Goal: Task Accomplishment & Management: Complete application form

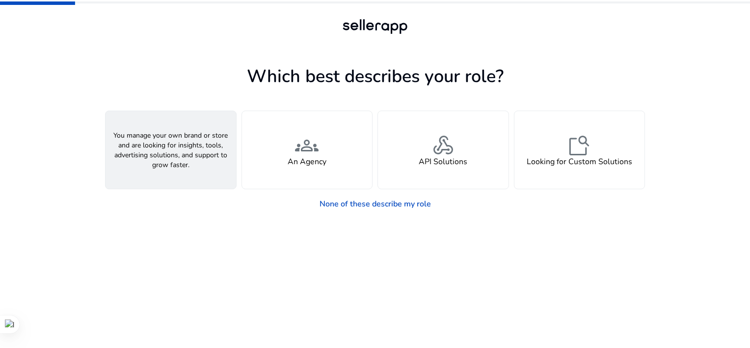
click at [205, 159] on div "person A Seller" at bounding box center [171, 150] width 131 height 78
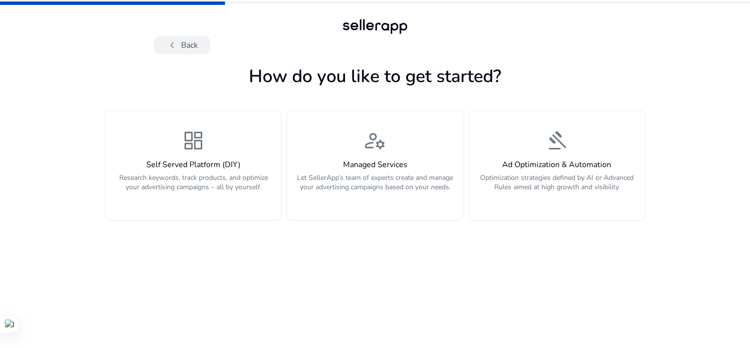
click at [184, 42] on button "chevron_left Back" at bounding box center [182, 45] width 56 height 18
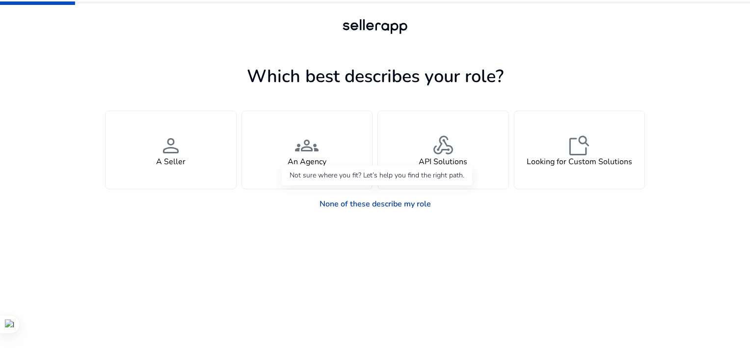
click at [411, 207] on link "None of these describe my role" at bounding box center [375, 204] width 127 height 20
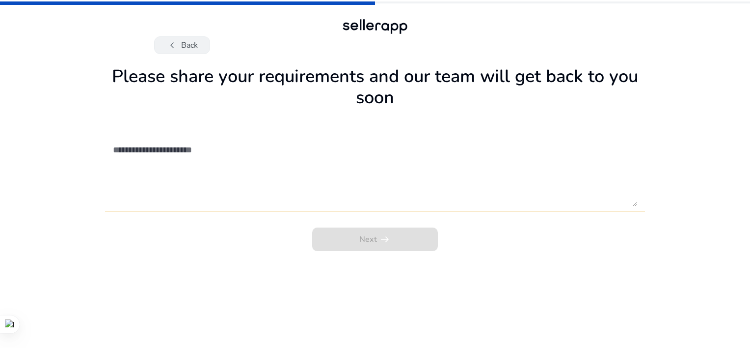
click at [176, 45] on span "chevron_left" at bounding box center [172, 45] width 12 height 12
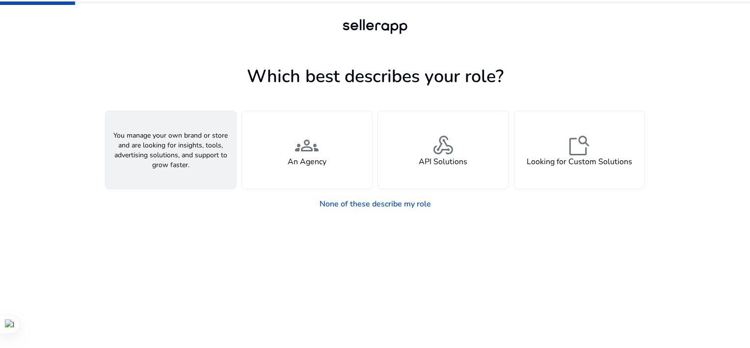
click at [184, 180] on div "person A Seller" at bounding box center [171, 150] width 131 height 78
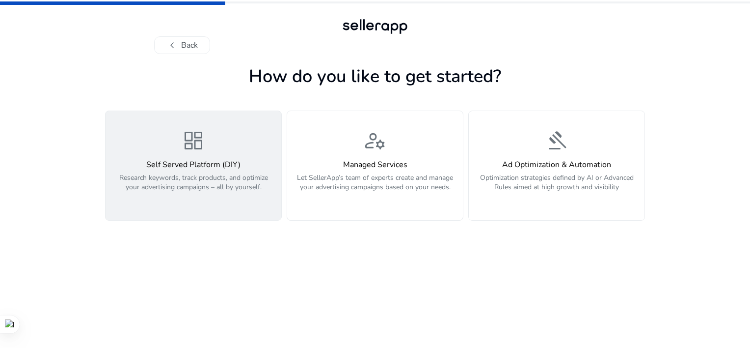
click at [216, 172] on div "Self Served Platform (DIY) Research keywords, track products, and optimize your…" at bounding box center [193, 181] width 164 height 42
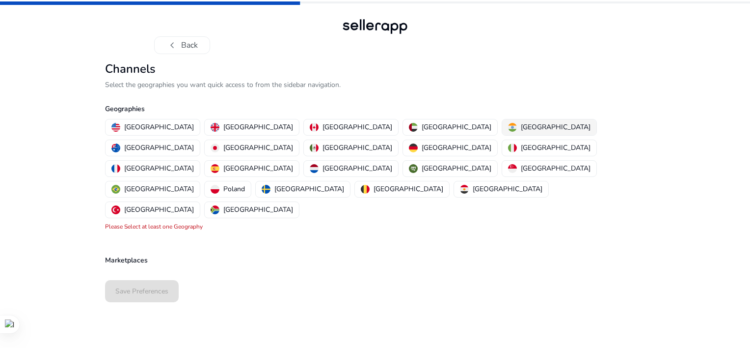
click at [521, 124] on p "[GEOGRAPHIC_DATA]" at bounding box center [556, 127] width 70 height 10
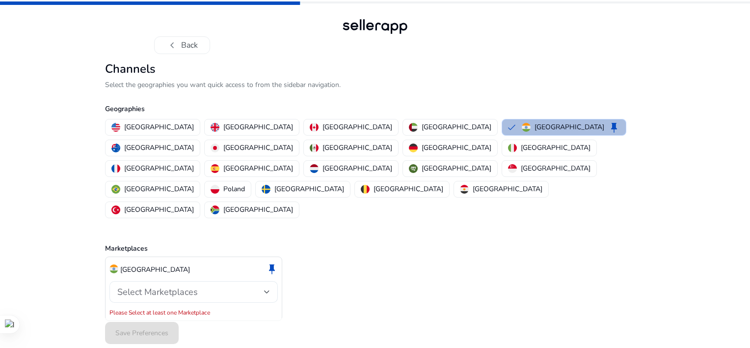
click at [255, 286] on div "Select Marketplaces" at bounding box center [190, 291] width 147 height 11
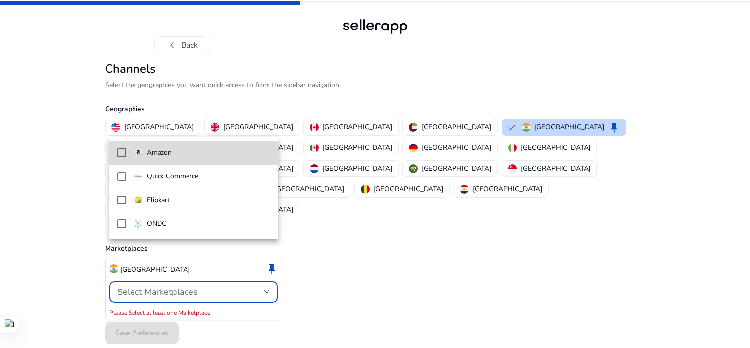
click at [232, 155] on span "Amazon" at bounding box center [202, 152] width 136 height 11
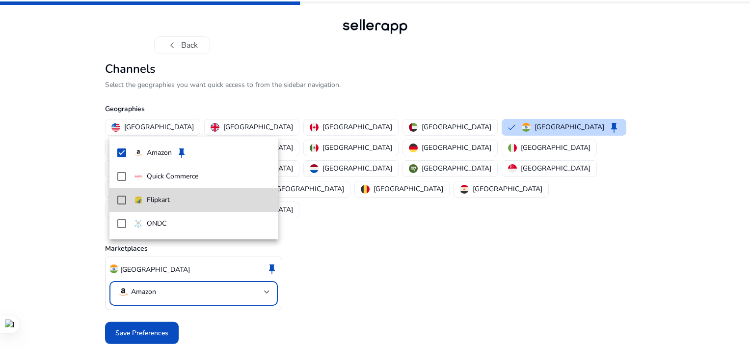
click at [233, 196] on span "Flipkart" at bounding box center [202, 199] width 136 height 11
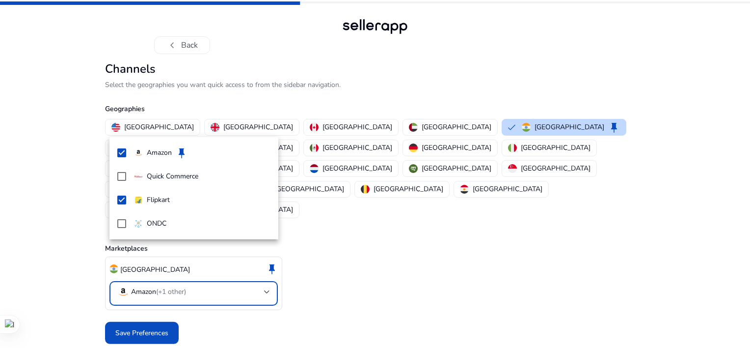
click at [142, 292] on div at bounding box center [375, 174] width 750 height 348
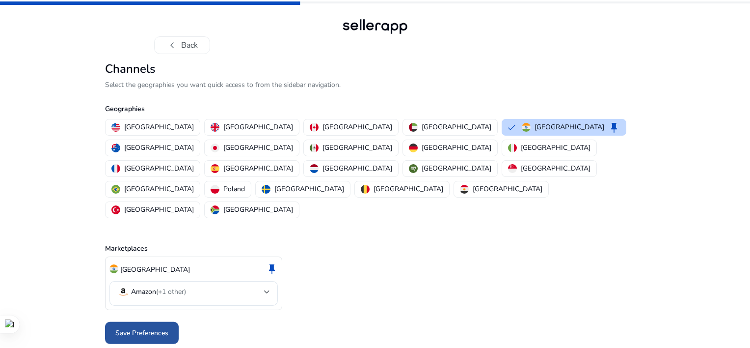
click at [156, 321] on span at bounding box center [142, 333] width 74 height 24
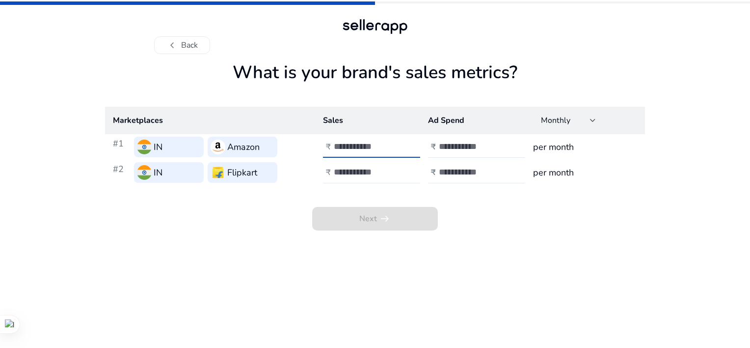
click at [353, 145] on input "number" at bounding box center [367, 146] width 66 height 11
type input "****"
click at [355, 167] on input "number" at bounding box center [367, 171] width 66 height 11
type input "****"
click at [477, 144] on input "number" at bounding box center [472, 146] width 66 height 11
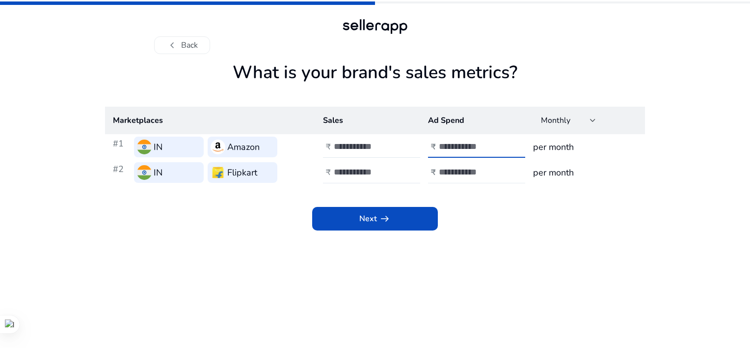
type input "****"
click at [476, 179] on div at bounding box center [483, 173] width 88 height 22
click at [475, 173] on input "number" at bounding box center [472, 171] width 66 height 11
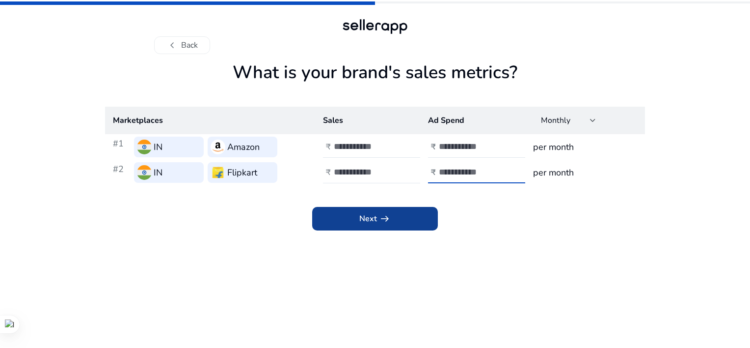
type input "****"
click at [421, 210] on span at bounding box center [375, 219] width 126 height 24
